Goal: Information Seeking & Learning: Learn about a topic

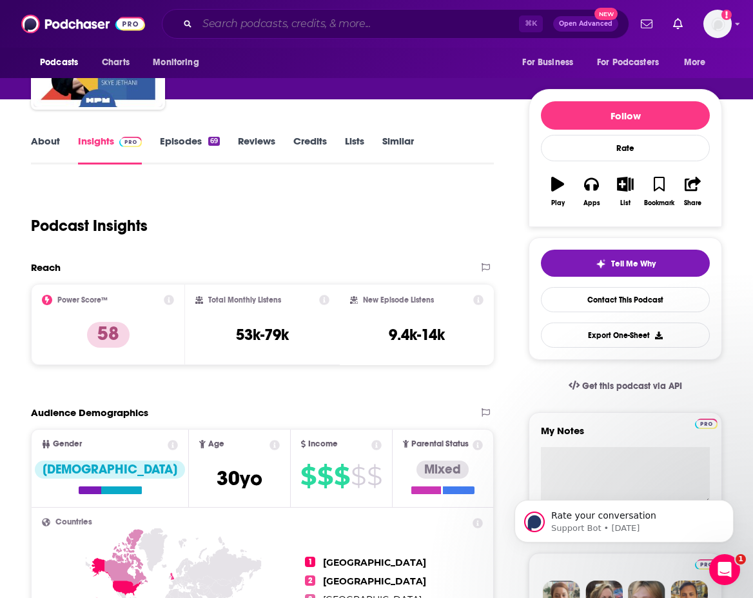
click at [263, 26] on input "Search podcasts, credits, & more..." at bounding box center [358, 24] width 322 height 21
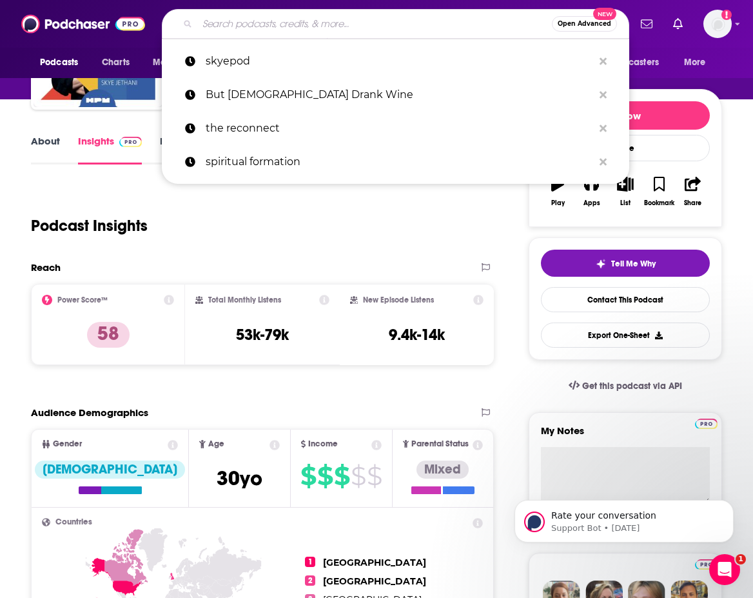
click at [233, 23] on input "Search podcasts, credits, & more..." at bounding box center [374, 24] width 355 height 21
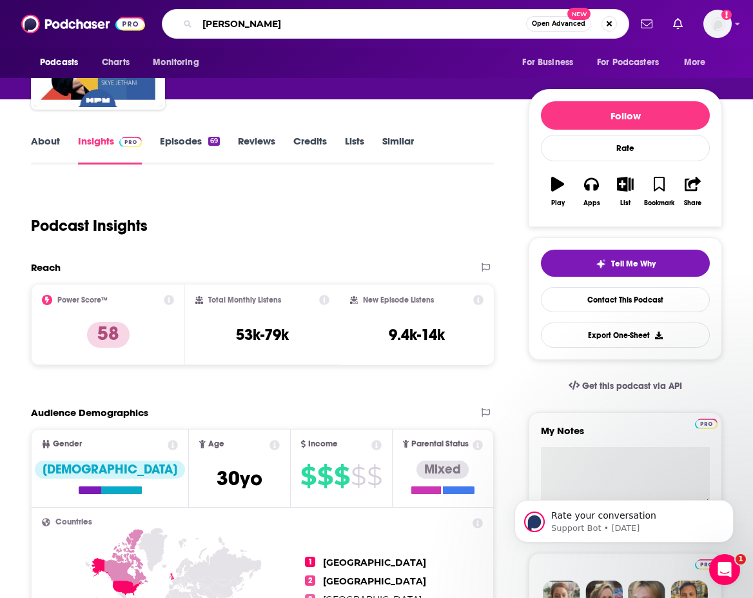
type input "[PERSON_NAME]"
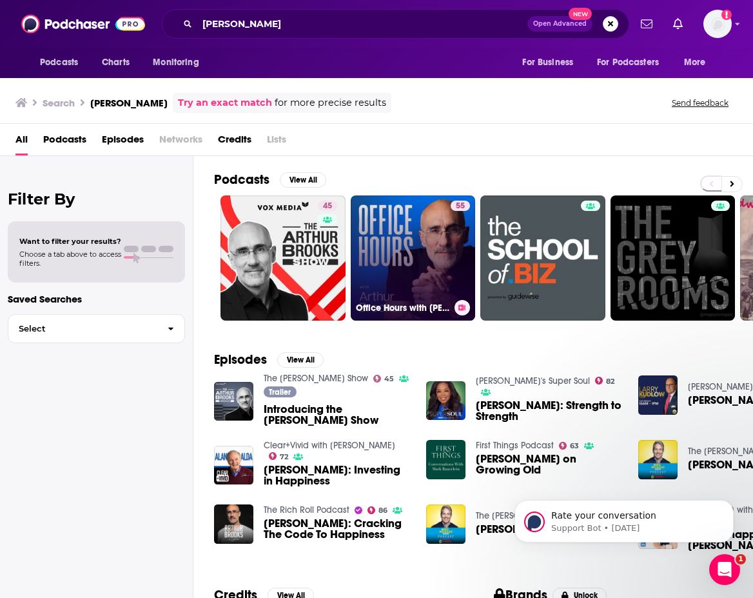
click at [407, 270] on link "55 Office Hours with [PERSON_NAME]" at bounding box center [413, 257] width 125 height 125
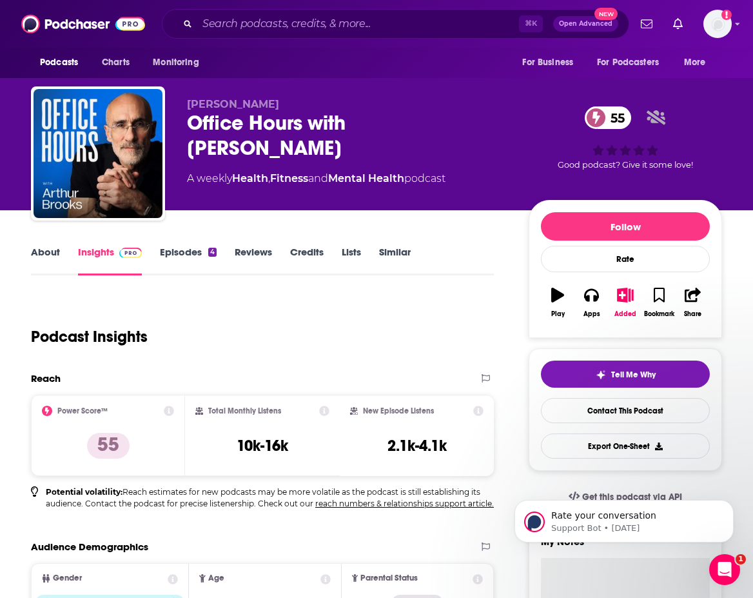
click at [191, 256] on link "Episodes 4" at bounding box center [188, 261] width 57 height 30
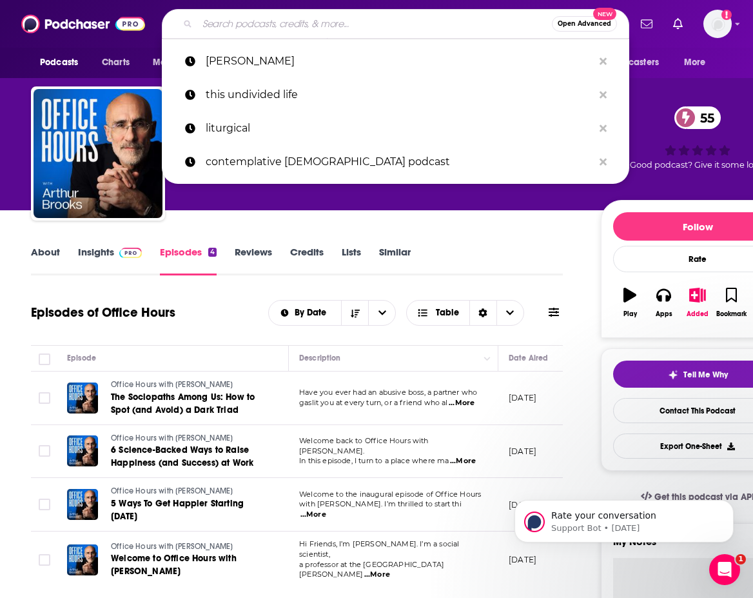
click at [242, 23] on input "Search podcasts, credits, & more..." at bounding box center [374, 24] width 355 height 21
click at [202, 297] on div "Episodes of Office Hours By Date Table" at bounding box center [297, 313] width 532 height 34
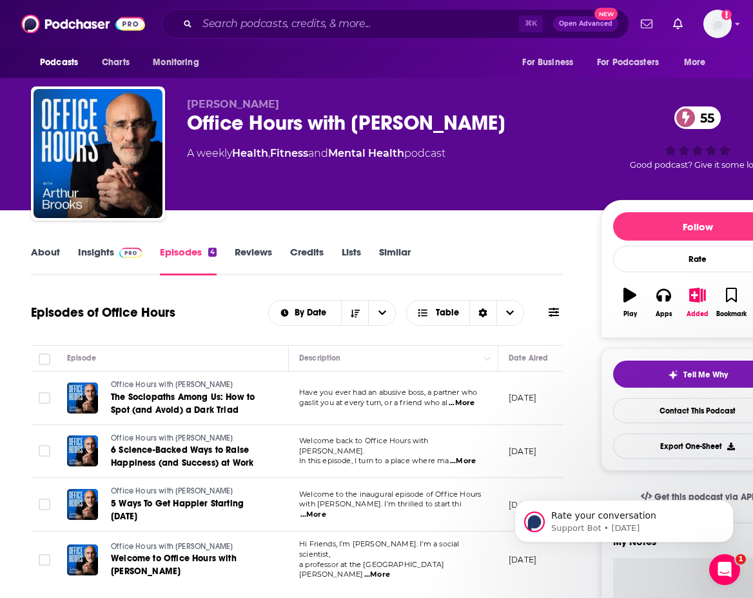
scroll to position [96, 0]
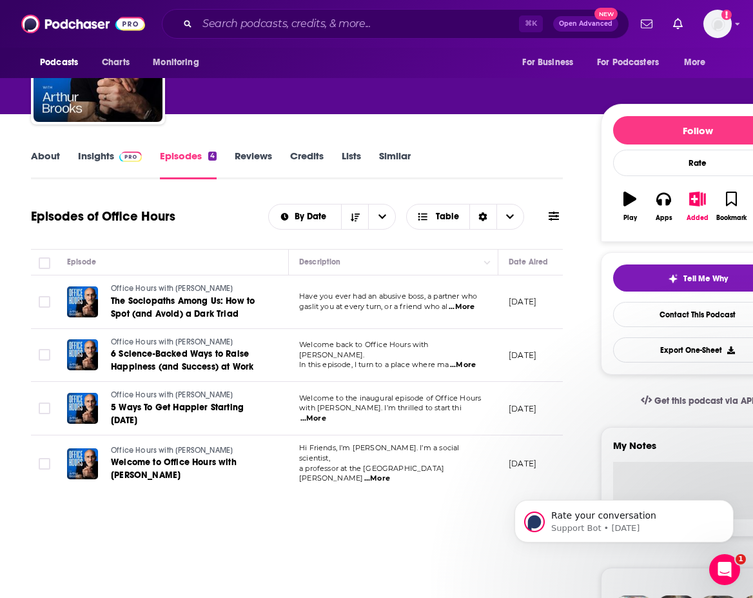
click at [41, 158] on link "About" at bounding box center [45, 165] width 29 height 30
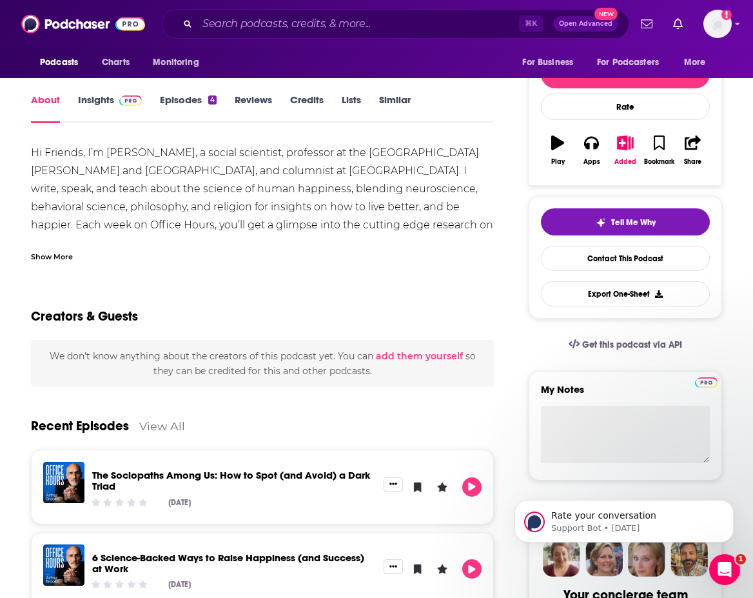
scroll to position [70, 0]
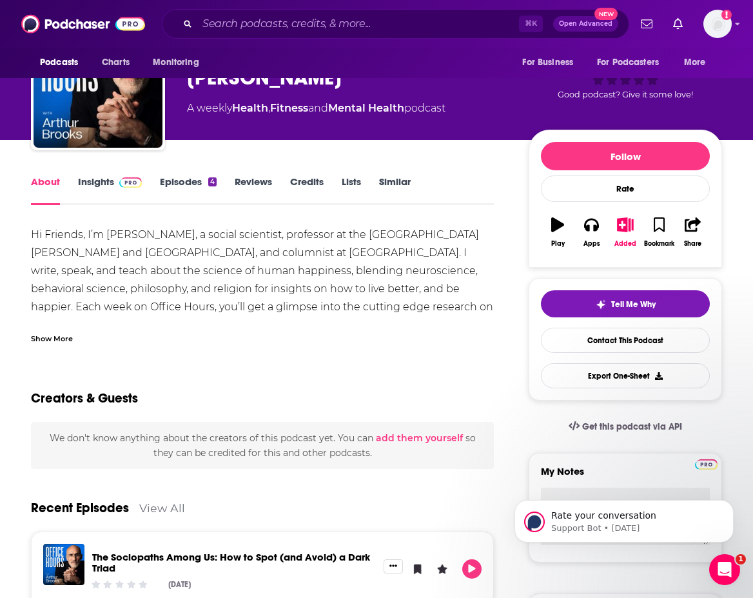
click at [396, 183] on link "Similar" at bounding box center [395, 190] width 32 height 30
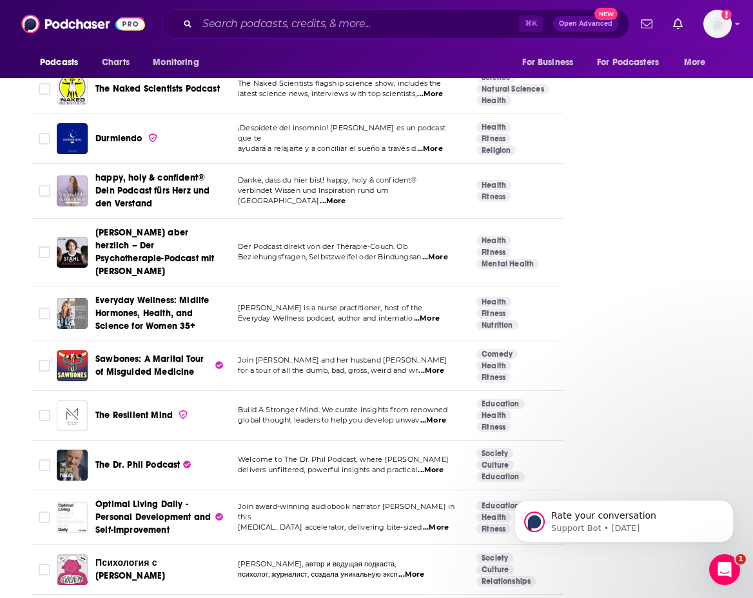
scroll to position [3325, 0]
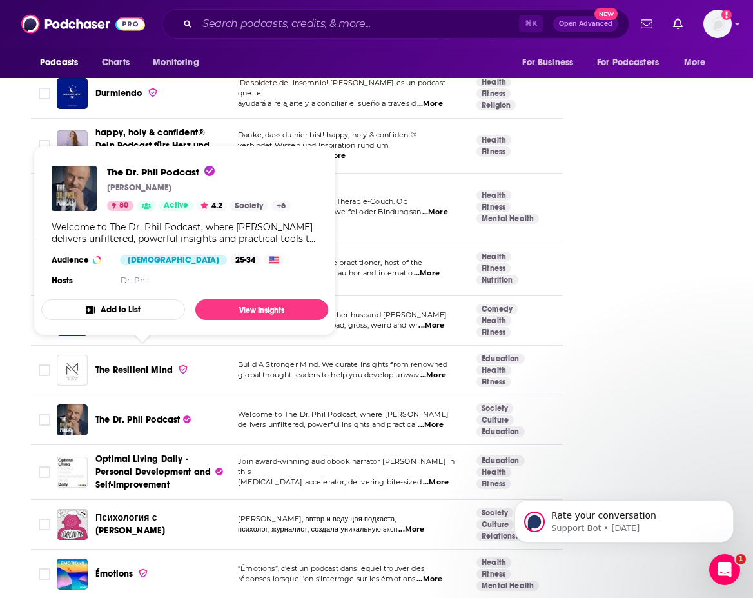
click at [139, 414] on span "The Dr. Phil Podcast" at bounding box center [137, 419] width 84 height 11
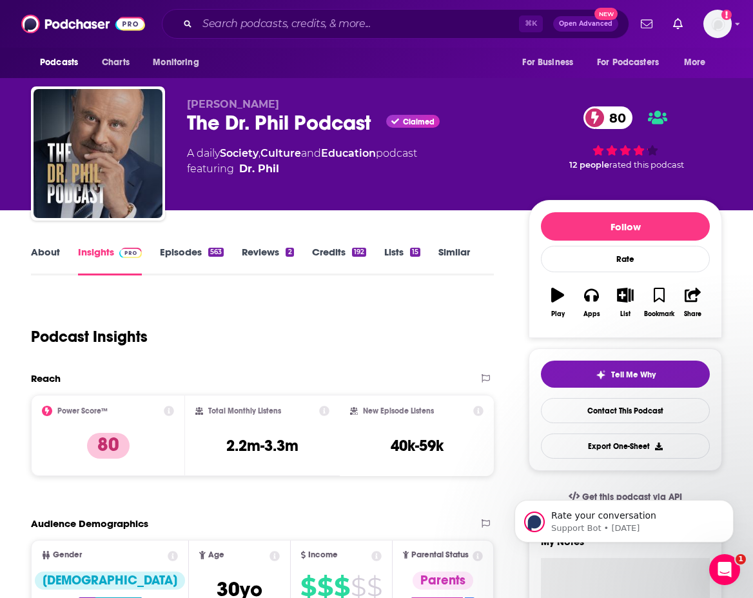
click at [453, 254] on link "Similar" at bounding box center [455, 261] width 32 height 30
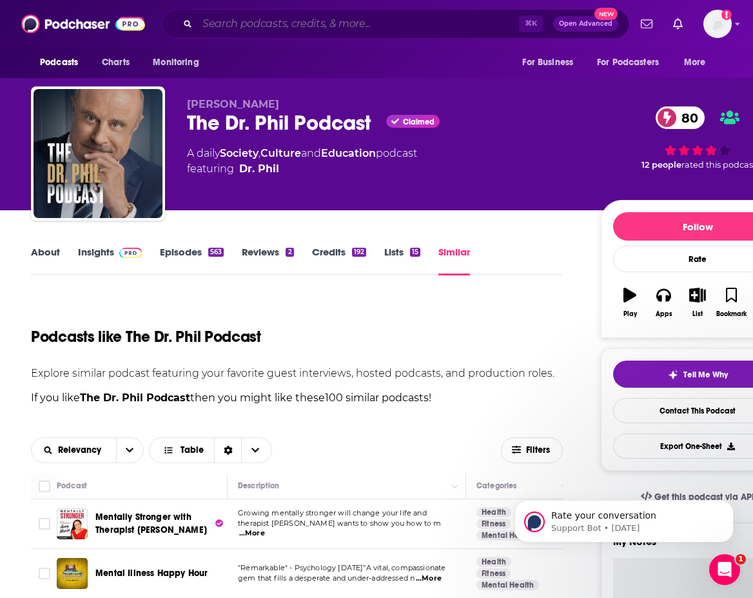
click at [249, 24] on input "Search podcasts, credits, & more..." at bounding box center [358, 24] width 322 height 21
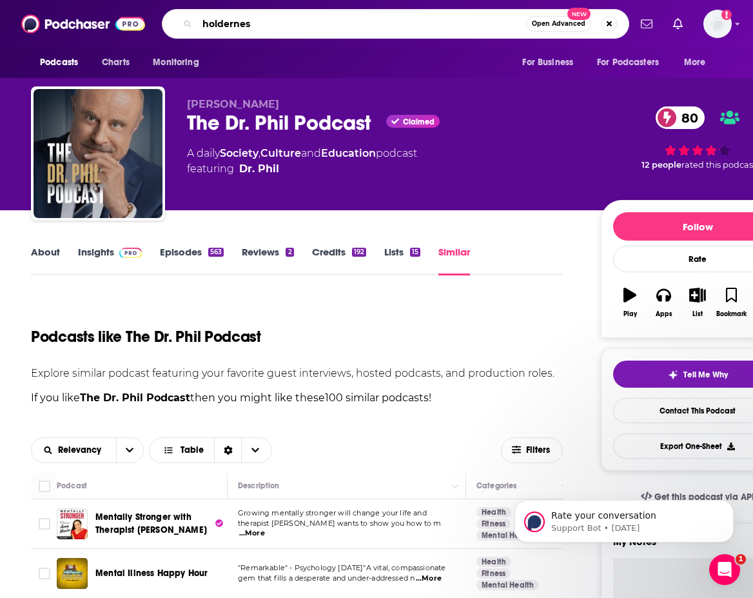
type input "holderness"
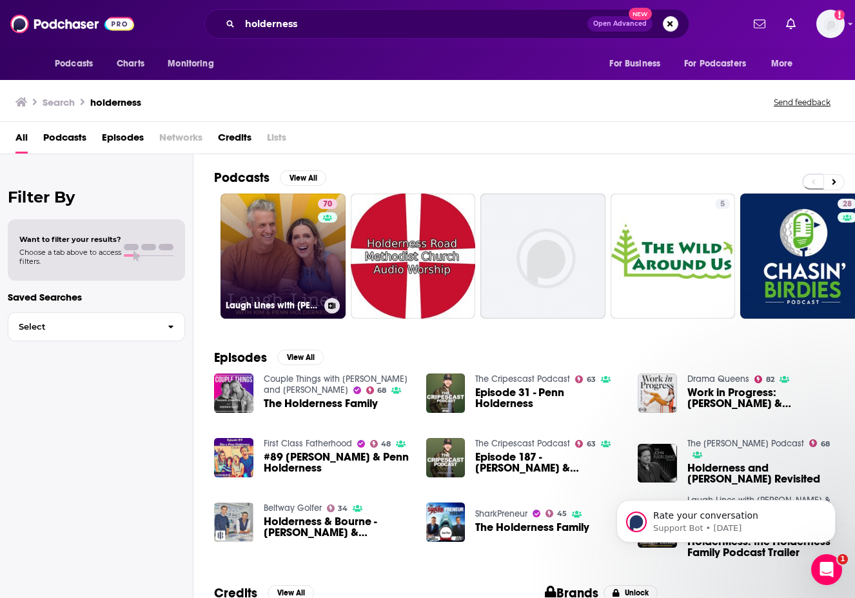
click at [307, 246] on link "70 Laugh Lines with [PERSON_NAME] & [PERSON_NAME]" at bounding box center [283, 255] width 125 height 125
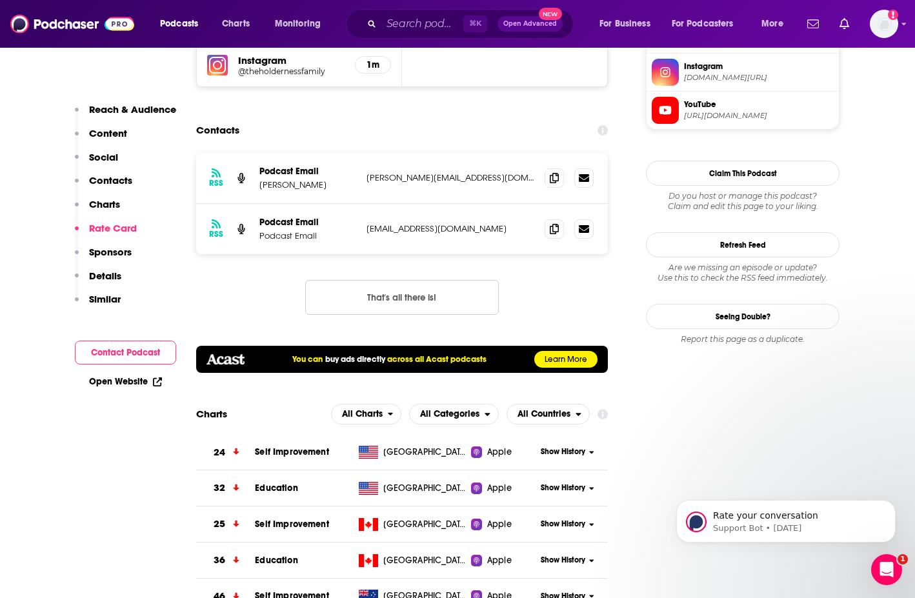
scroll to position [54, 0]
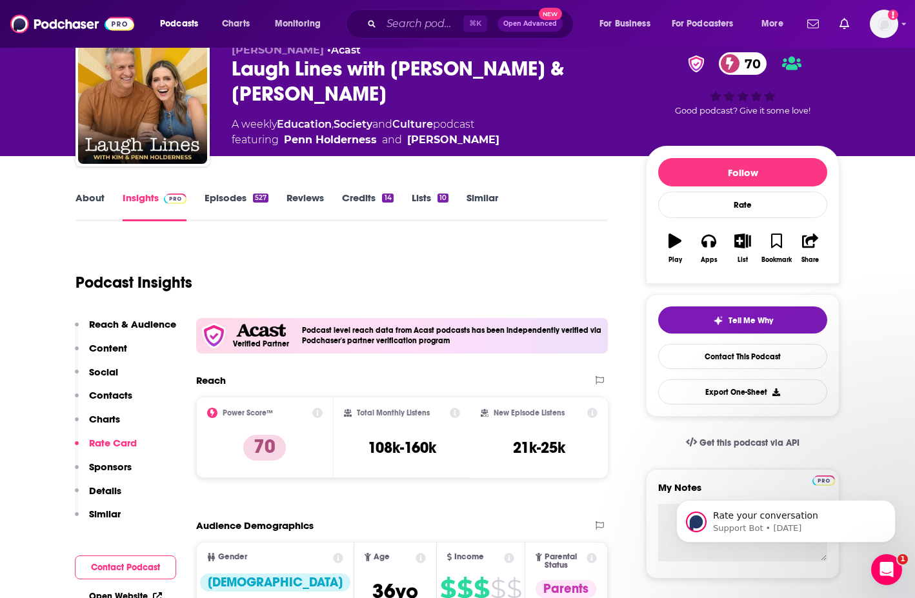
click at [86, 199] on link "About" at bounding box center [89, 207] width 29 height 30
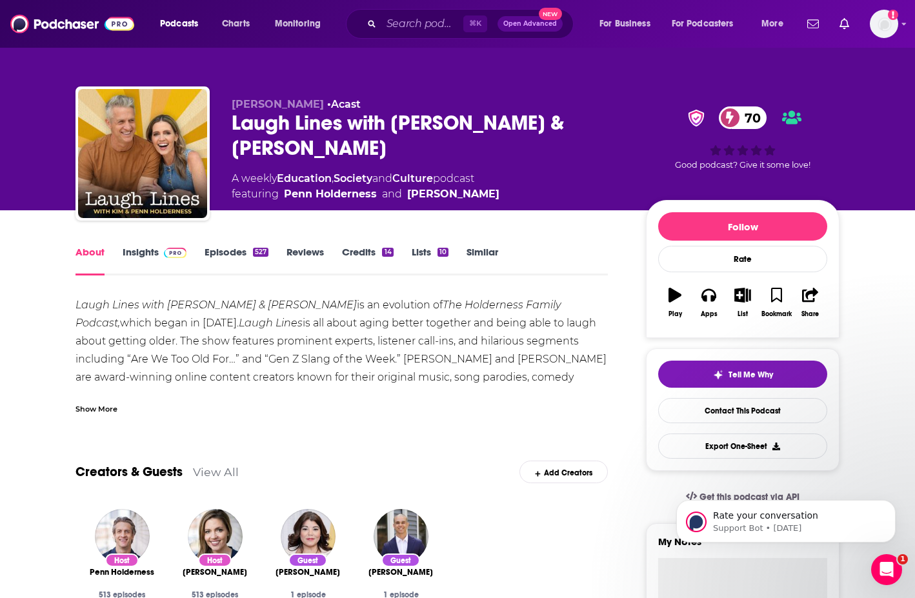
click at [141, 250] on link "Insights" at bounding box center [155, 261] width 64 height 30
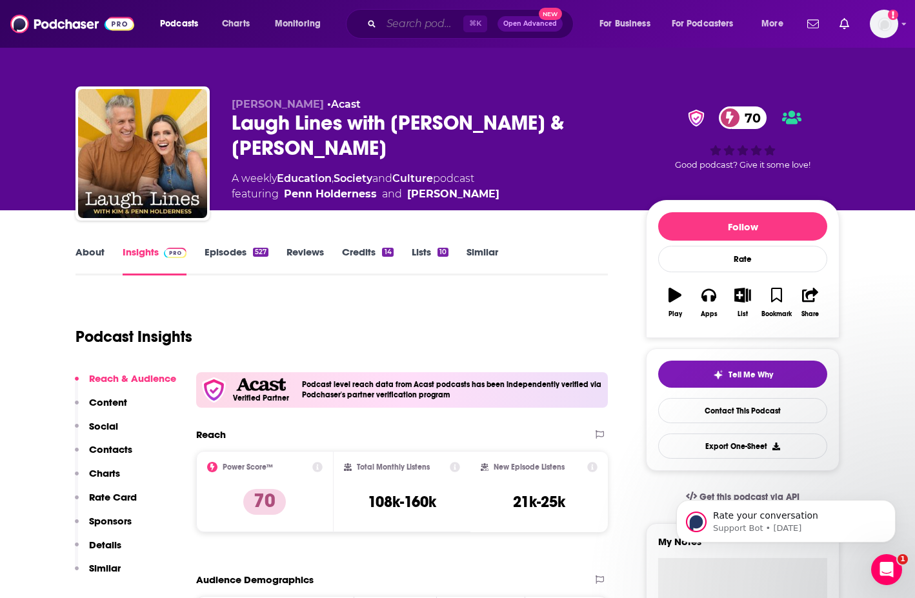
click at [390, 28] on input "Search podcasts, credits, & more..." at bounding box center [422, 24] width 82 height 21
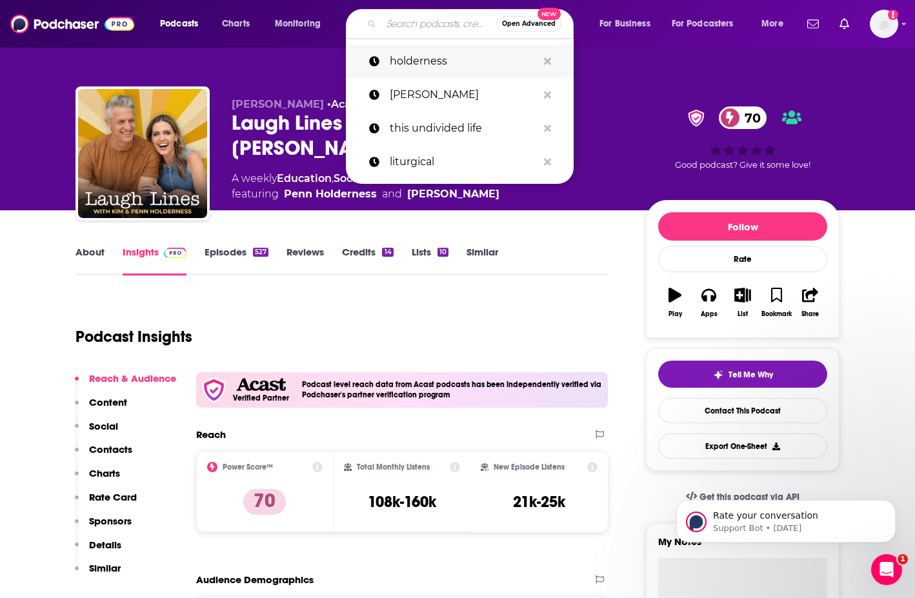
click at [424, 64] on p "holderness" at bounding box center [464, 62] width 148 height 34
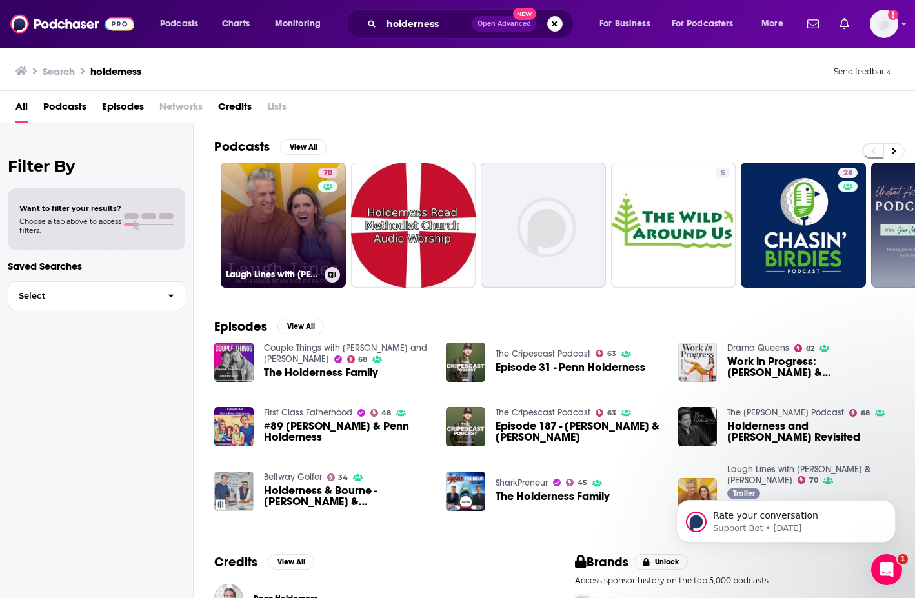
click at [293, 248] on link "70 Laugh Lines with [PERSON_NAME] & [PERSON_NAME]" at bounding box center [283, 225] width 125 height 125
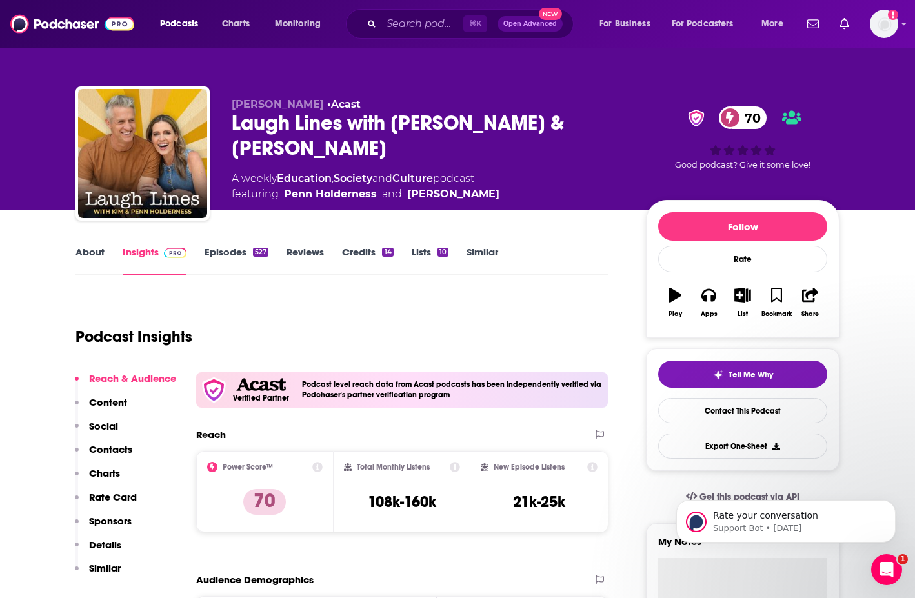
click at [479, 258] on link "Similar" at bounding box center [482, 261] width 32 height 30
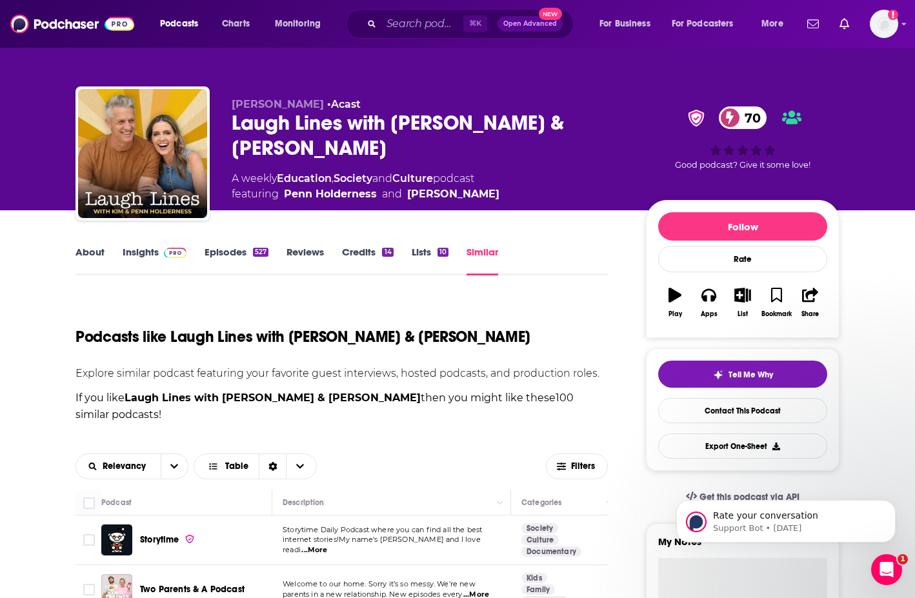
click at [221, 250] on link "Episodes 527" at bounding box center [236, 261] width 64 height 30
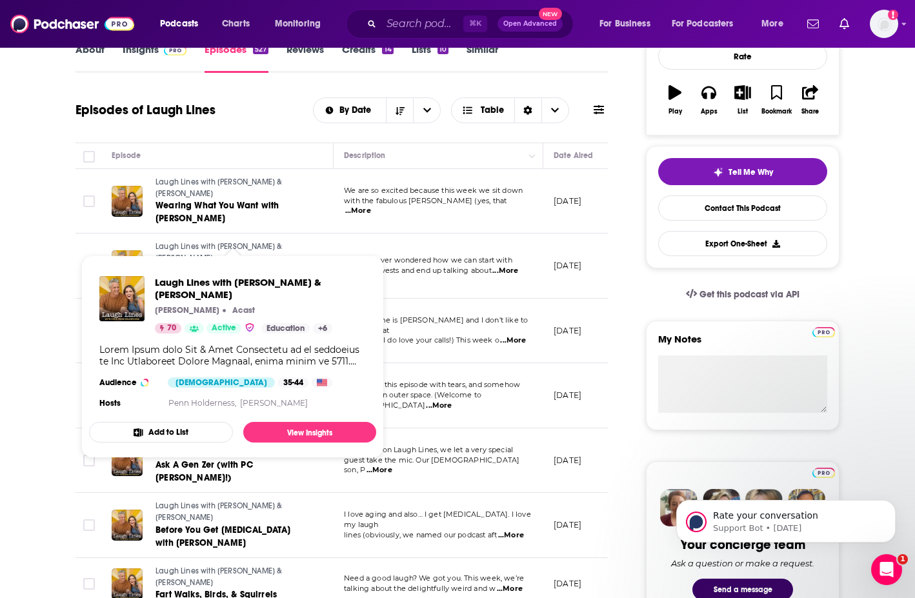
scroll to position [579, 0]
